Goal: Book appointment/travel/reservation

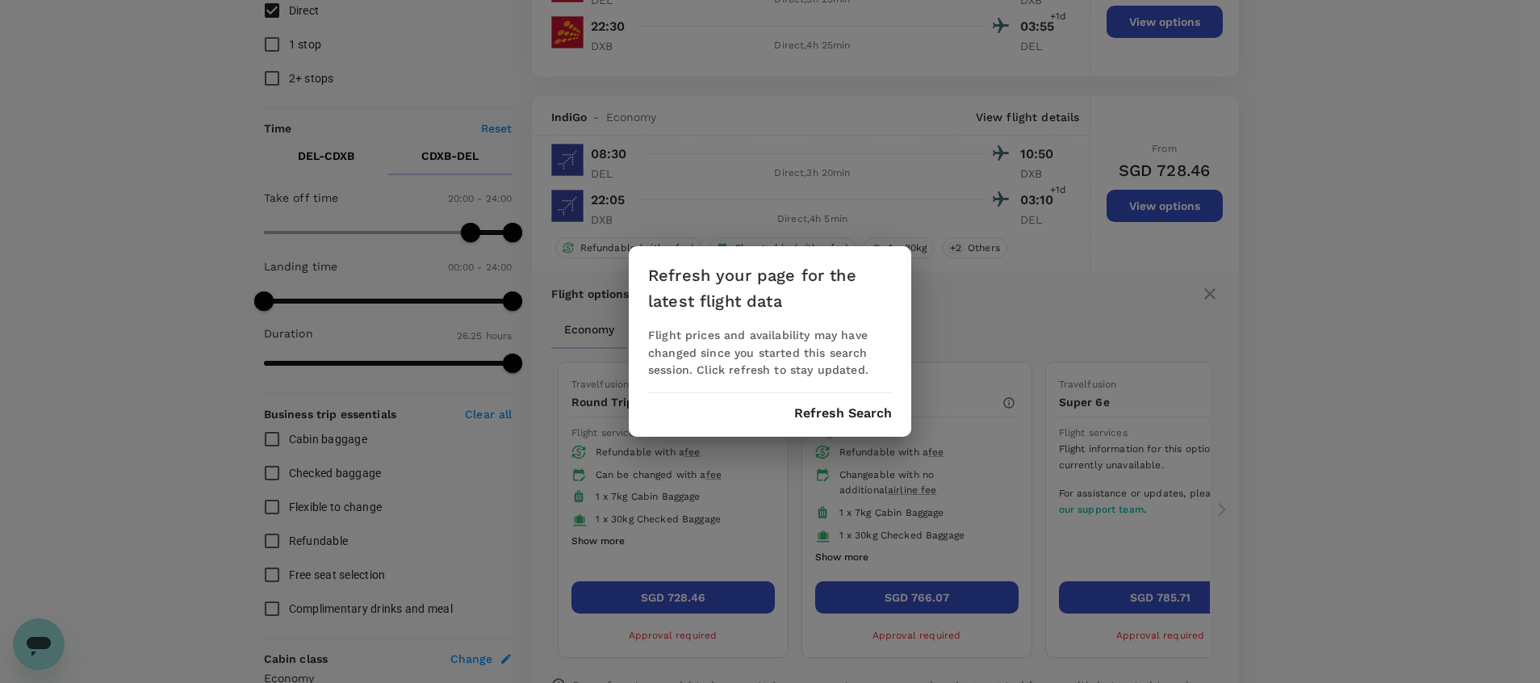
click at [860, 411] on button "Refresh Search" at bounding box center [843, 413] width 98 height 15
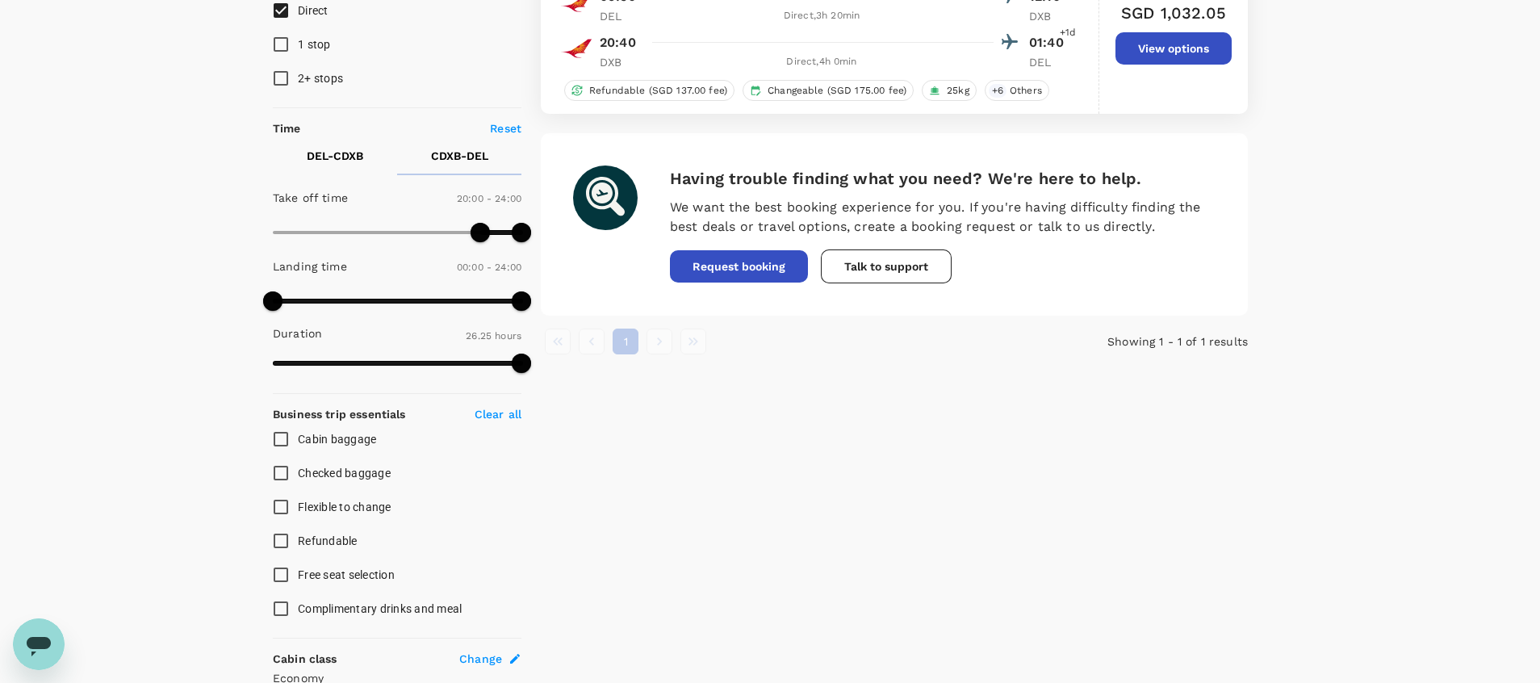
type input "1585"
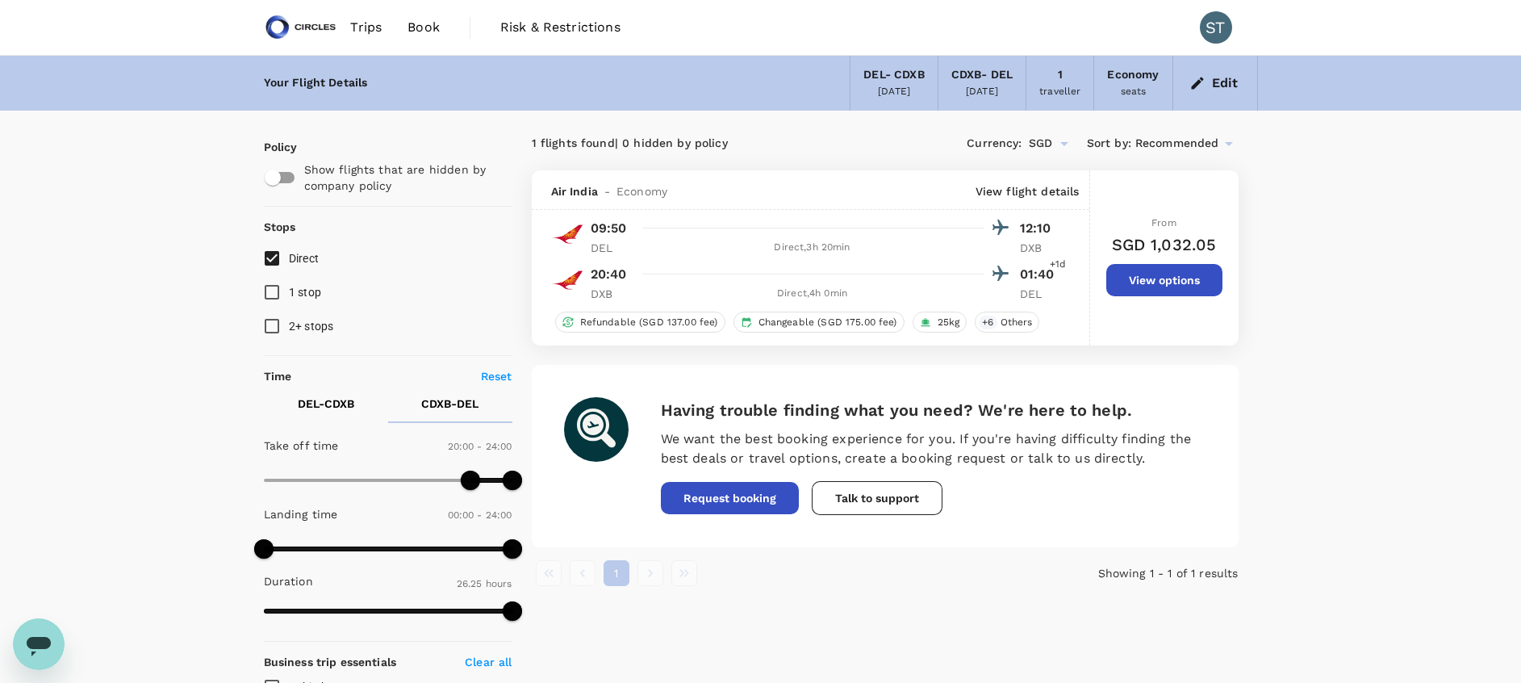
click at [420, 23] on span "Book" at bounding box center [424, 27] width 32 height 19
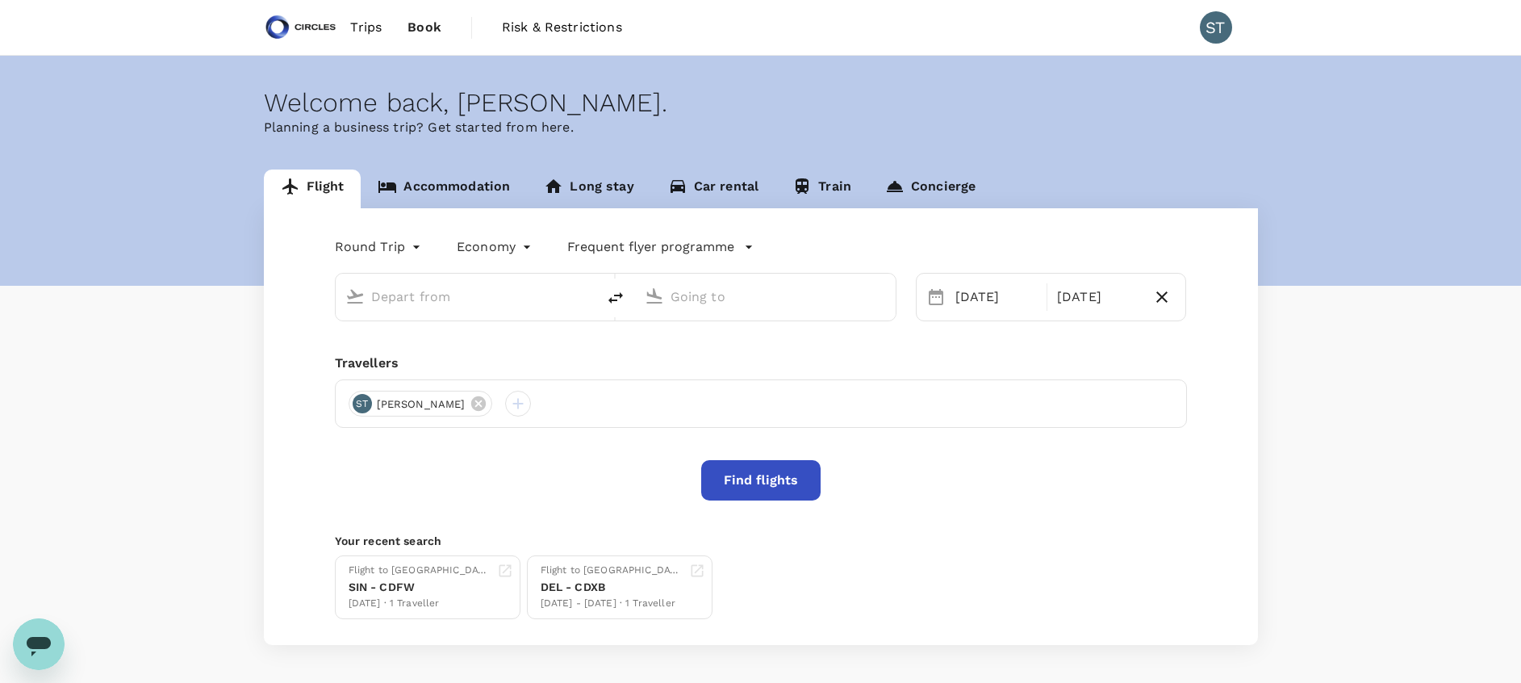
type input "Indira Gandhi Intl (DEL)"
type input "Dubai, United Arab Emirates (any)"
type input "Indira Gandhi Intl (DEL)"
type input "Dubai, United Arab Emirates (any)"
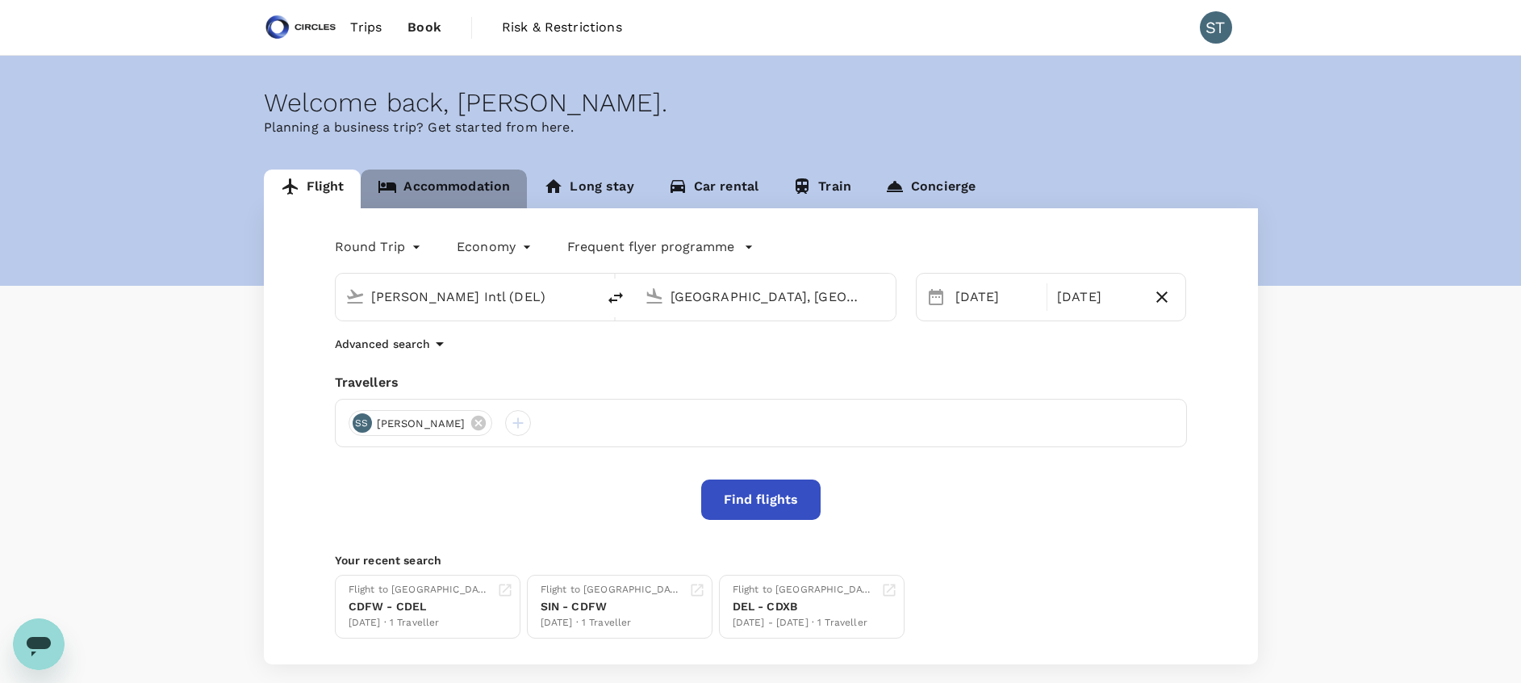
click at [491, 178] on link "Accommodation" at bounding box center [444, 188] width 166 height 39
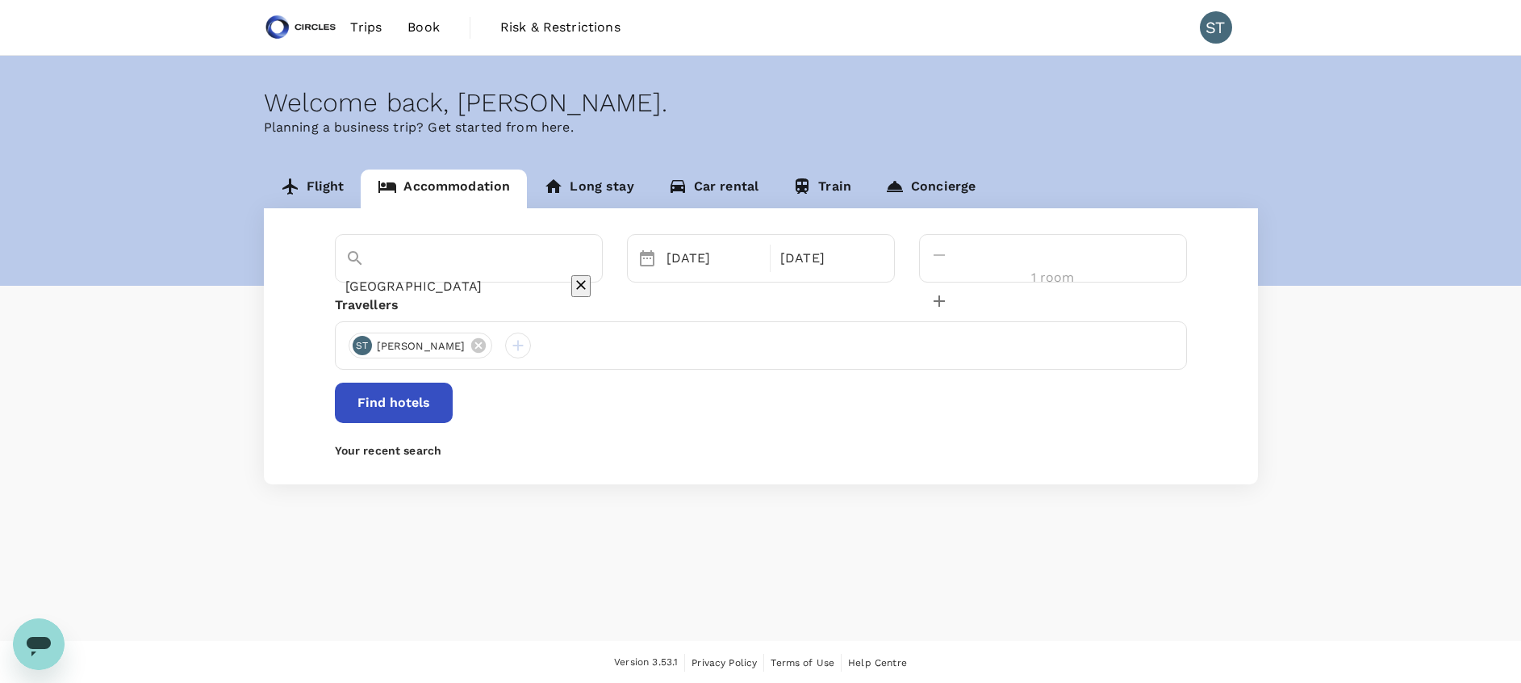
click at [491, 274] on input "Millennium Plaza Downtown Hotel" at bounding box center [446, 286] width 202 height 25
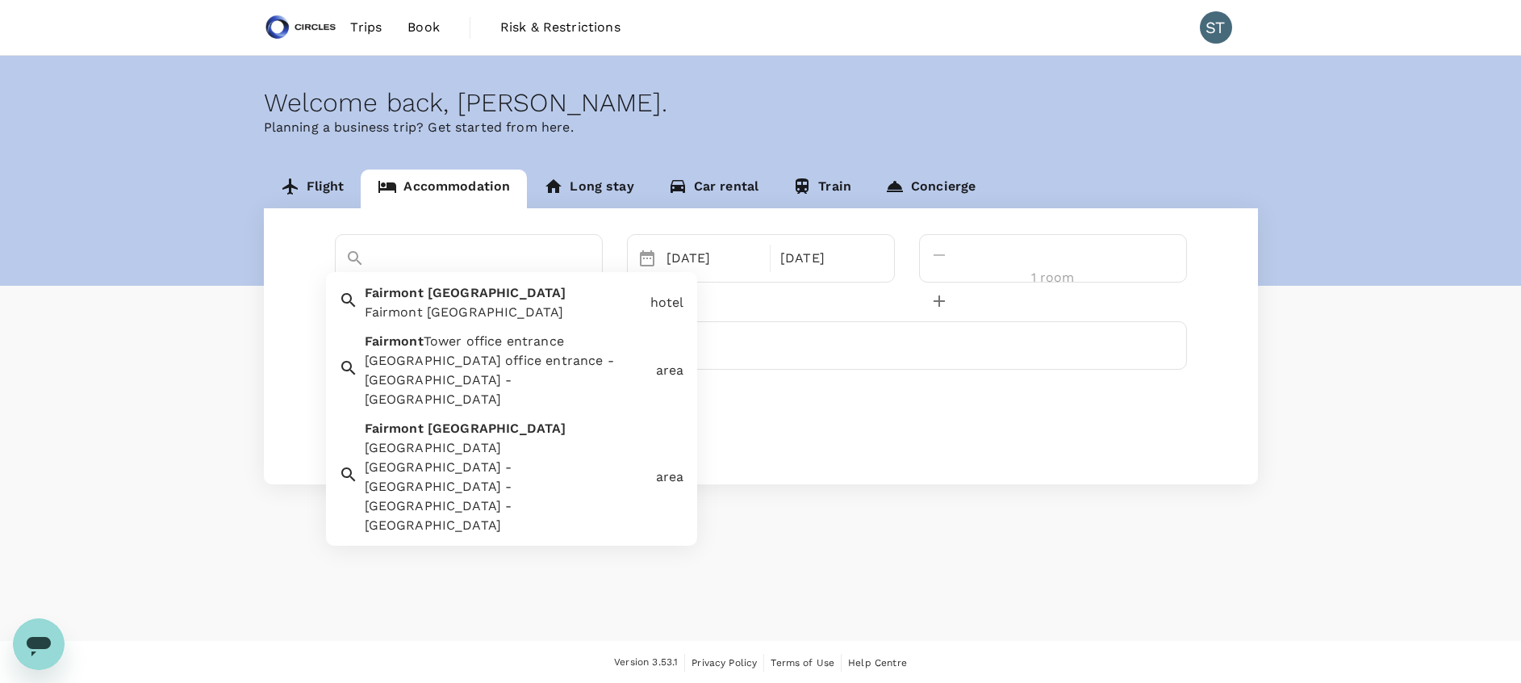
click at [561, 297] on div "Fairmont Dubai Fairmont Dubai" at bounding box center [501, 299] width 286 height 45
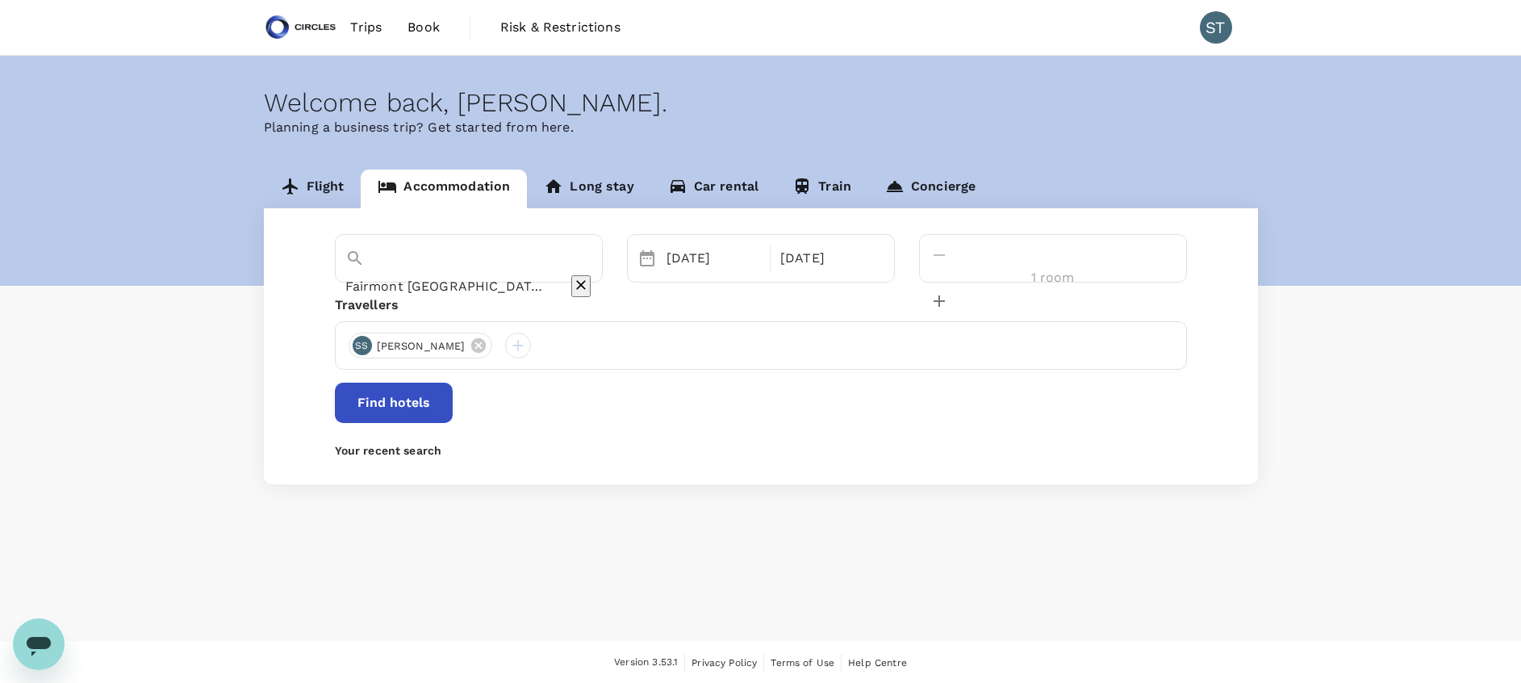
type input "Fairmont Dubai"
click at [453, 398] on button "Find hotels" at bounding box center [394, 403] width 118 height 40
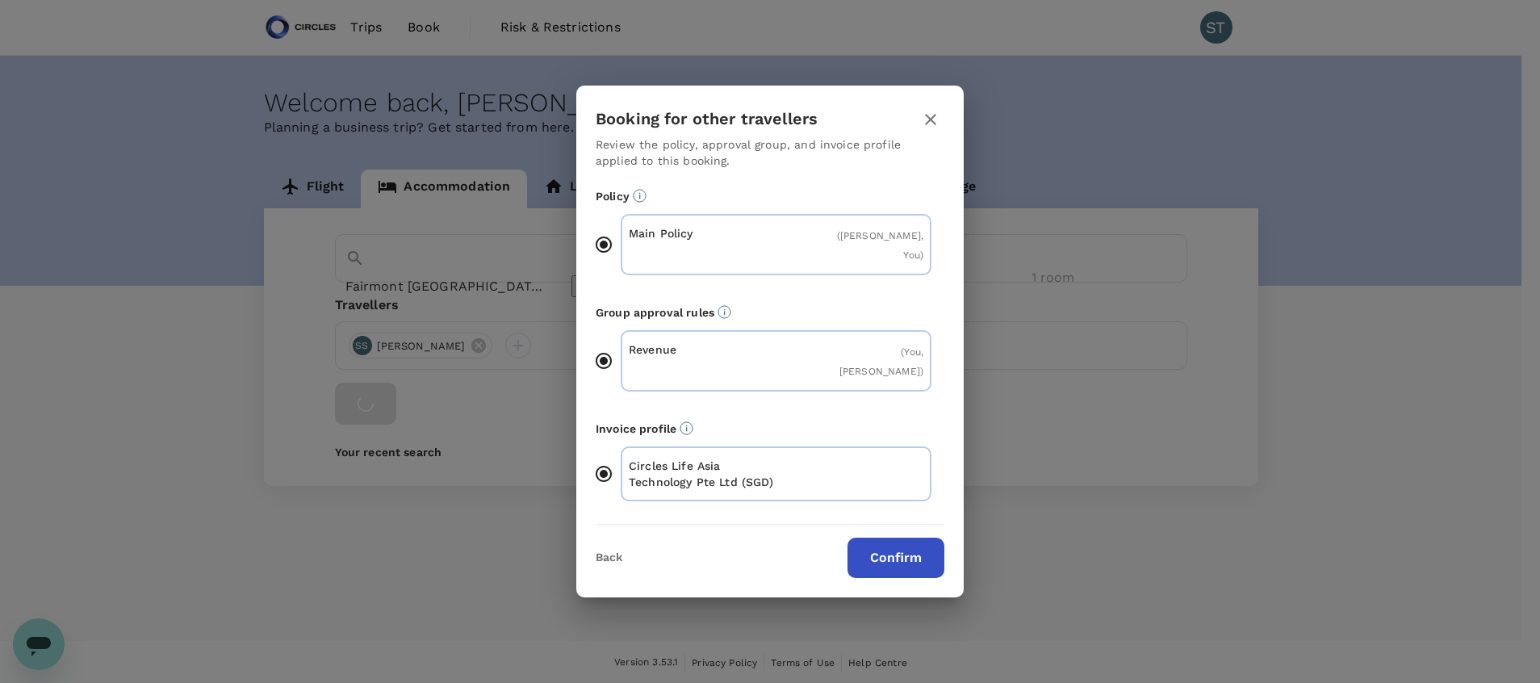
click at [918, 546] on button "Confirm" at bounding box center [895, 558] width 97 height 40
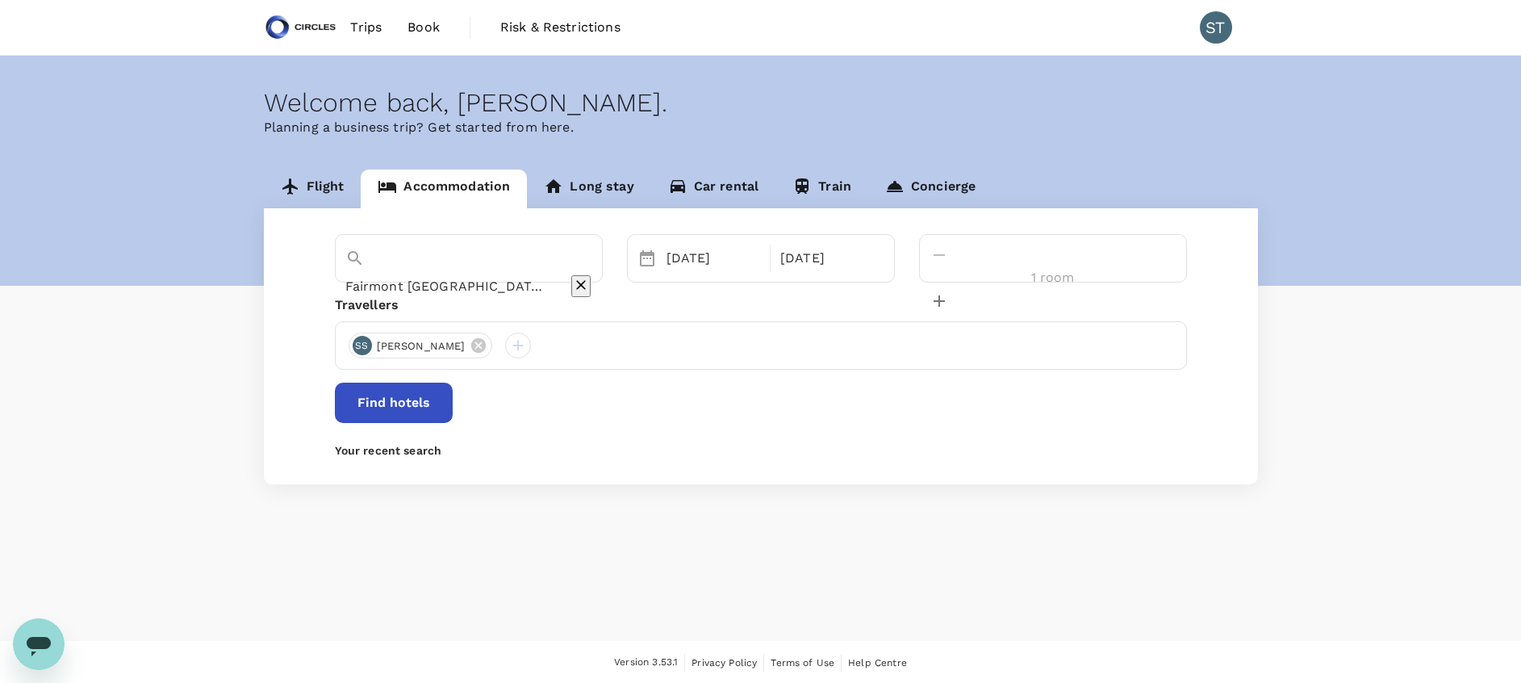
click at [453, 404] on button "Find hotels" at bounding box center [394, 403] width 118 height 40
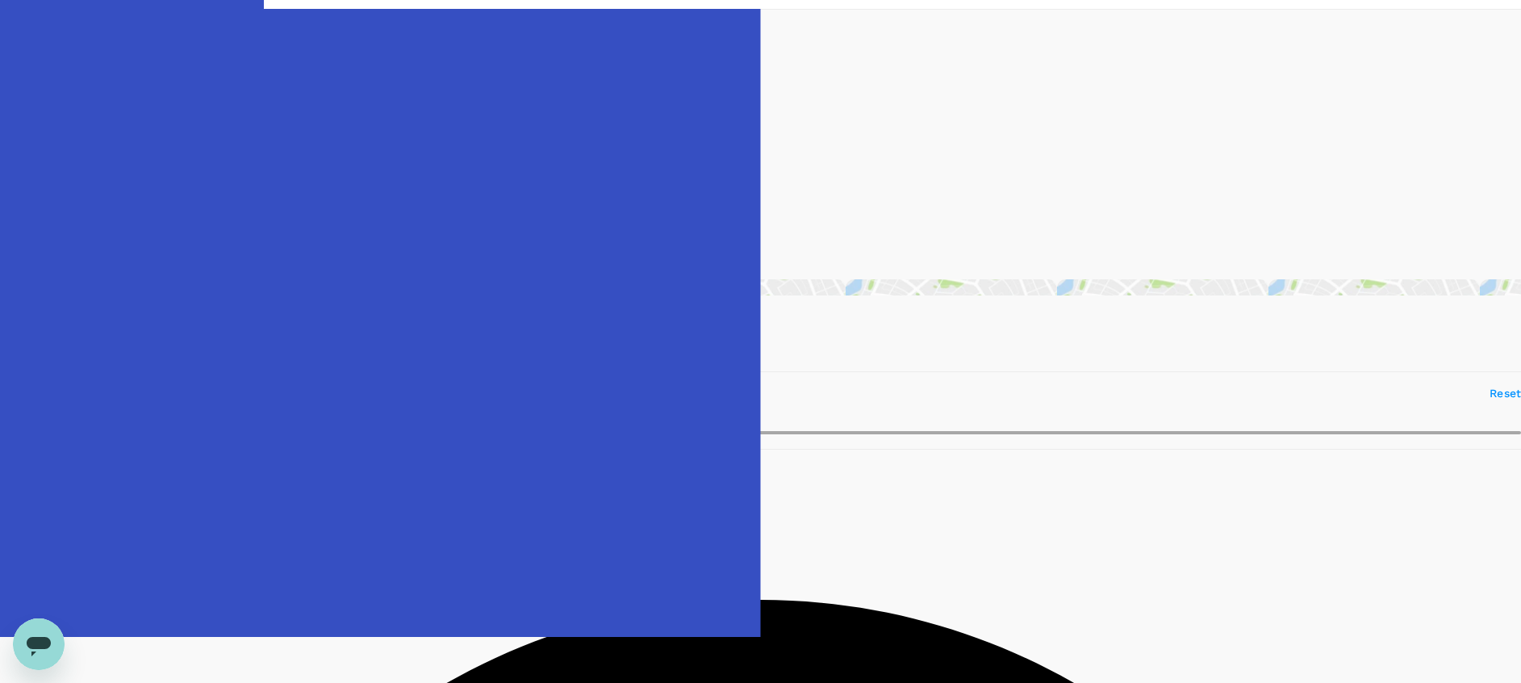
scroll to position [39, 0]
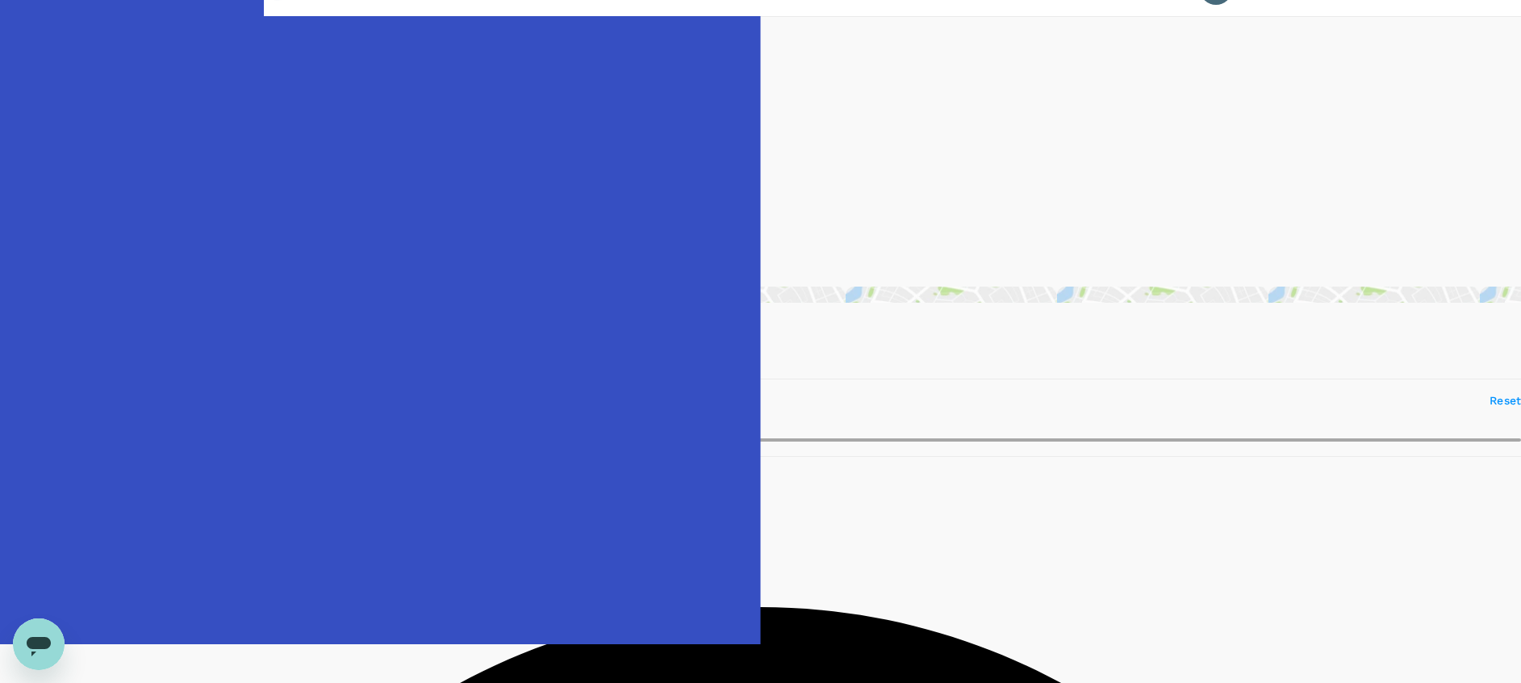
type input "500"
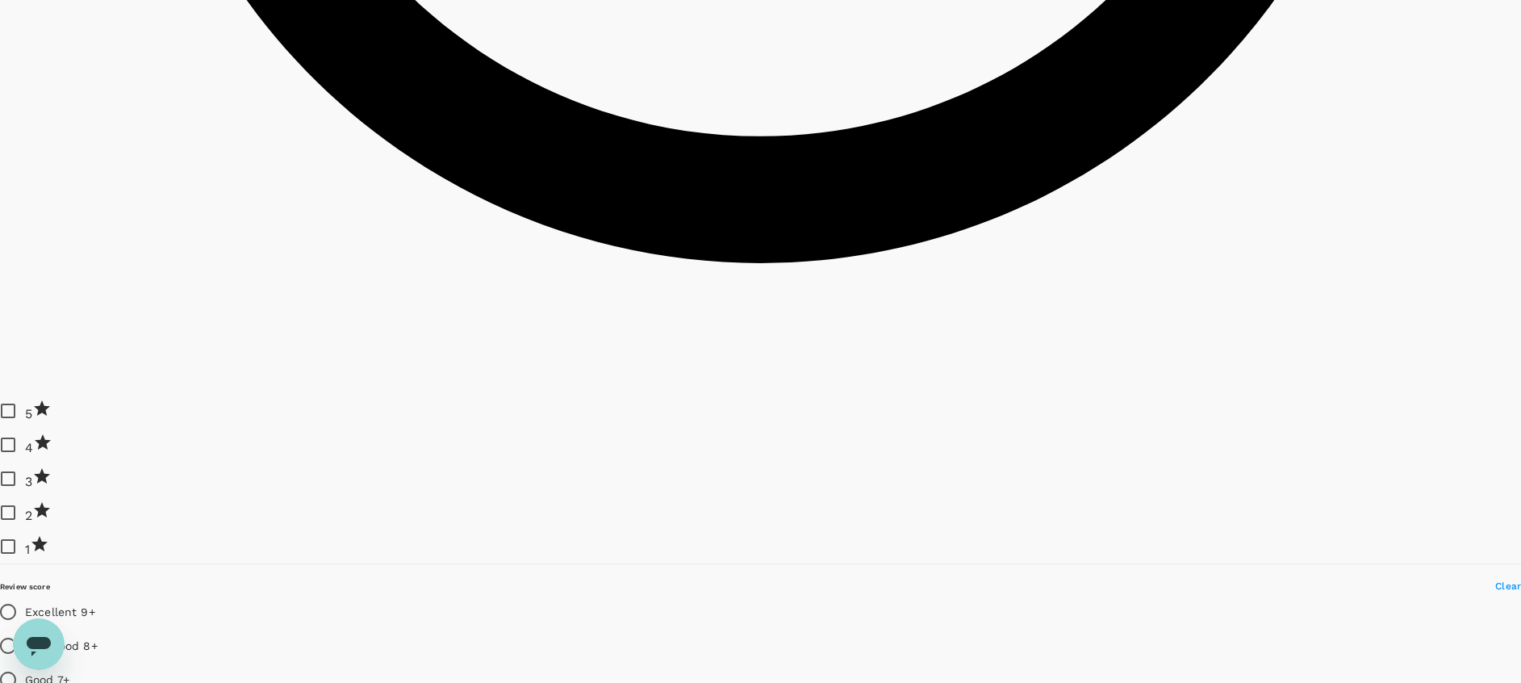
scroll to position [1654, 0]
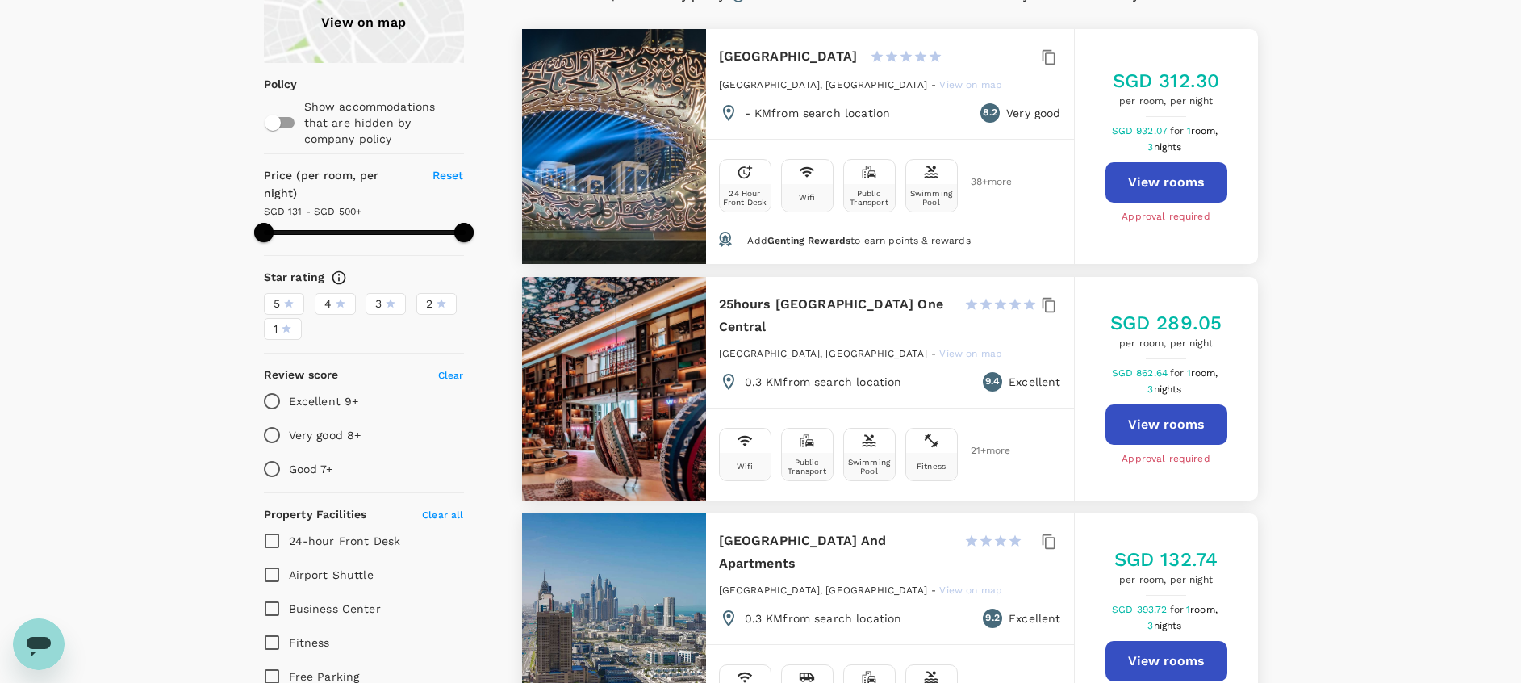
type input "499.06"
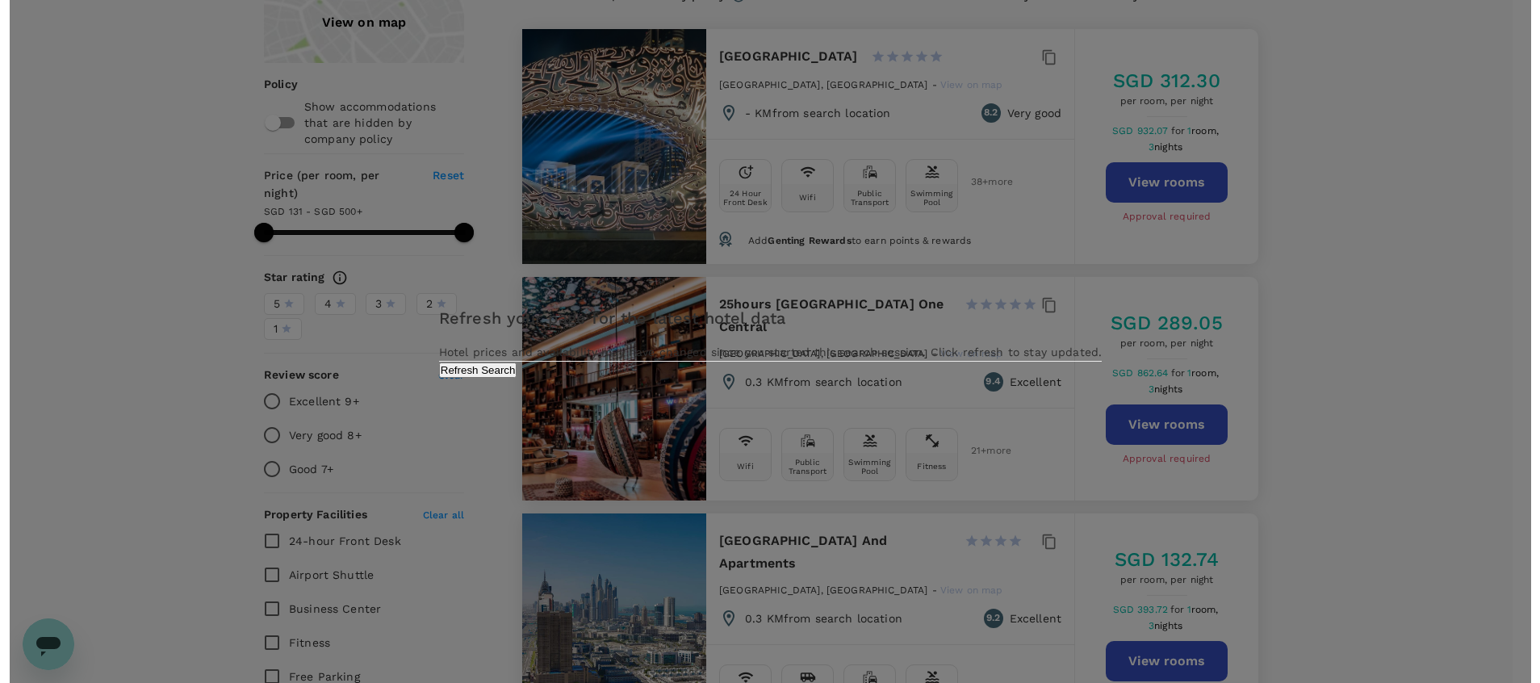
scroll to position [190, 0]
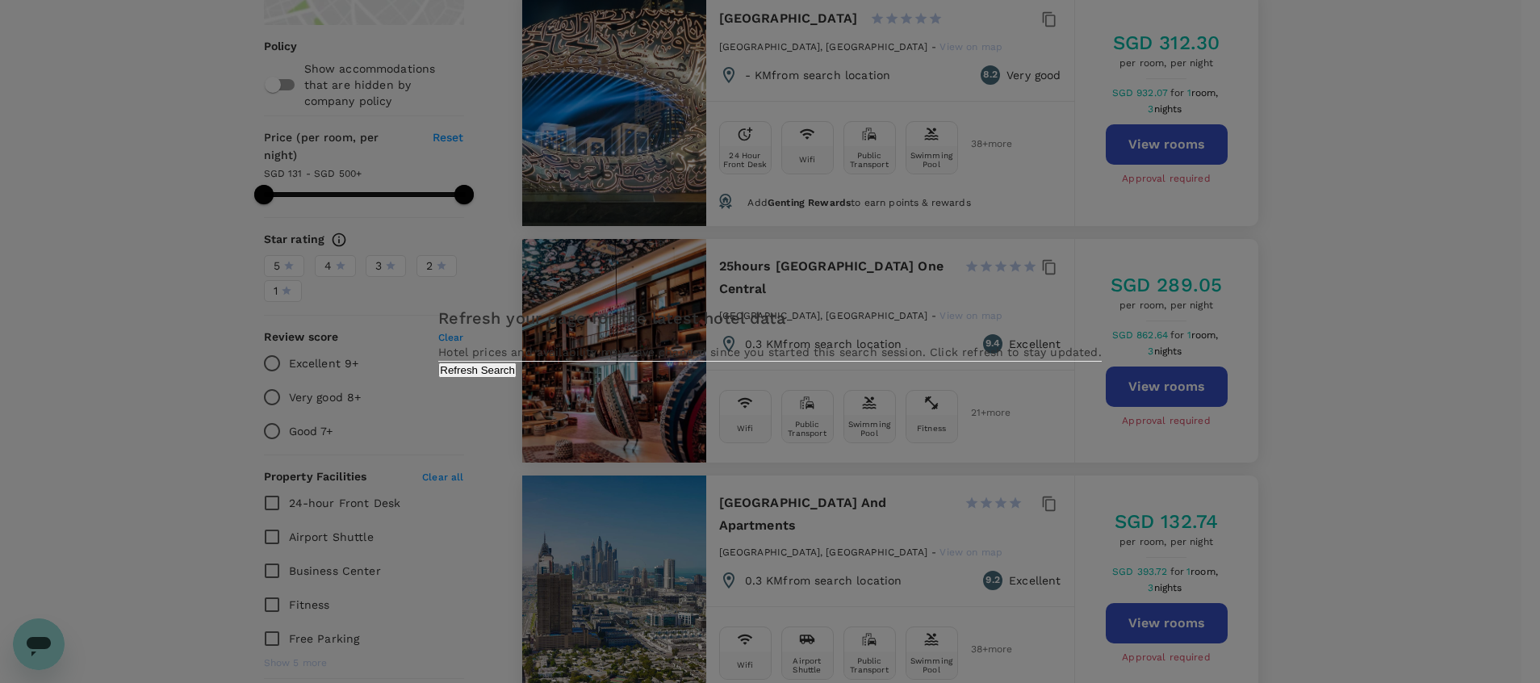
click at [822, 377] on div "Refresh your page for the latest hotel data Hotel prices and availability may h…" at bounding box center [769, 341] width 663 height 72
click at [517, 378] on button "Refresh Search" at bounding box center [477, 369] width 78 height 15
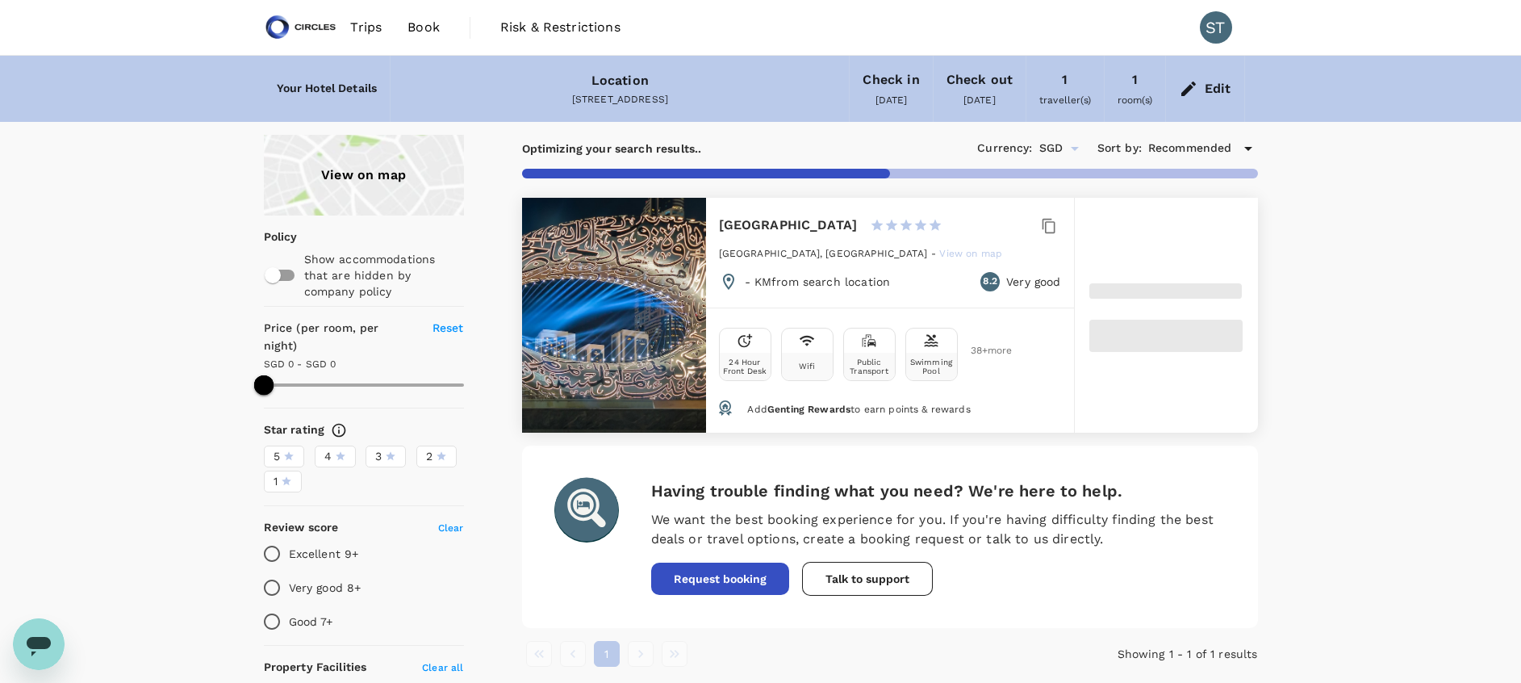
type input "500"
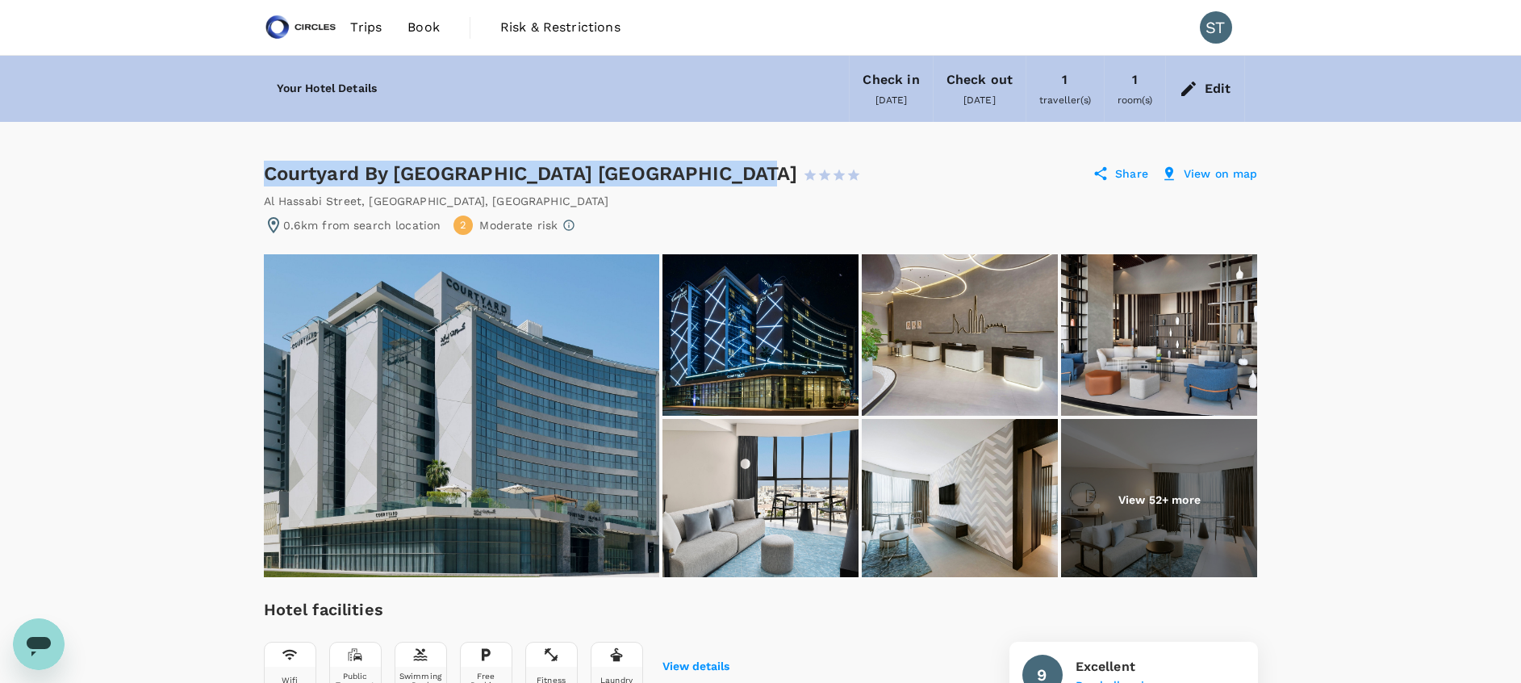
drag, startPoint x: 266, startPoint y: 172, endPoint x: 726, endPoint y: 139, distance: 461.2
copy div "Courtyard By Marriott World Trade Centre Dubai"
